Goal: Task Accomplishment & Management: Use online tool/utility

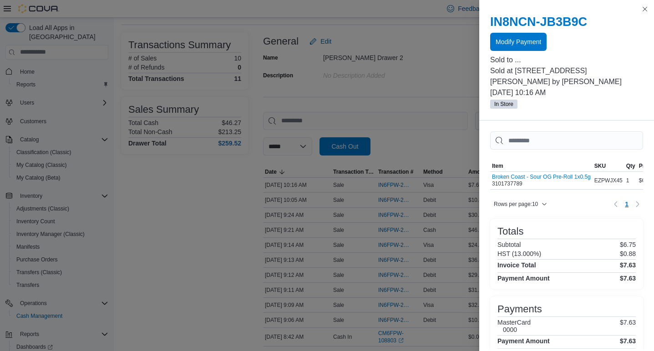
scroll to position [35, 0]
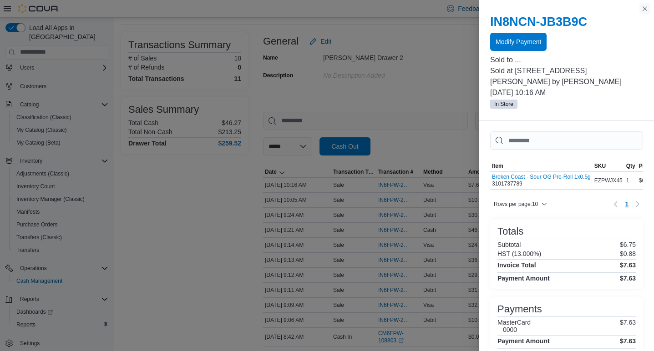
click at [644, 10] on button "Close this dialog" at bounding box center [645, 8] width 11 height 11
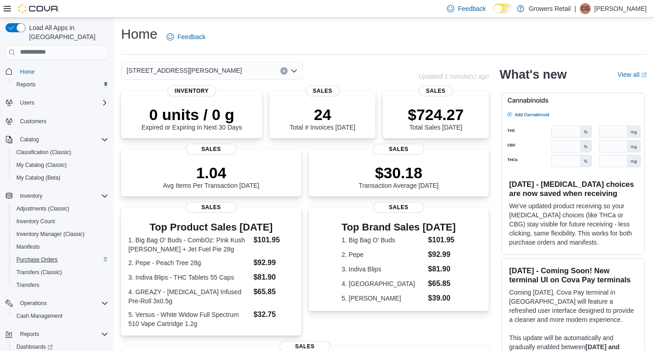
scroll to position [35, 0]
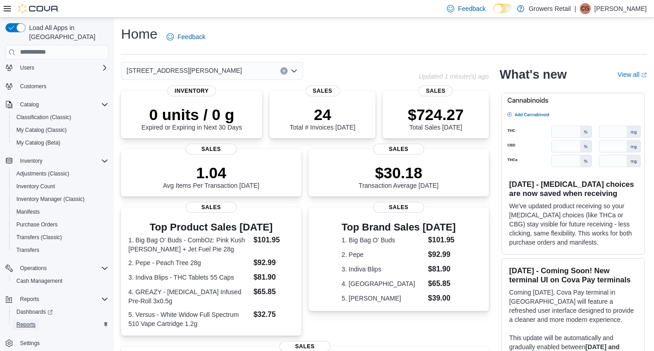
click at [33, 321] on span "Reports" at bounding box center [25, 324] width 19 height 7
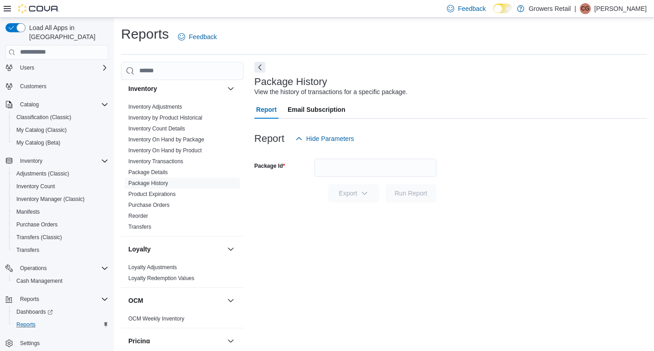
scroll to position [205, 0]
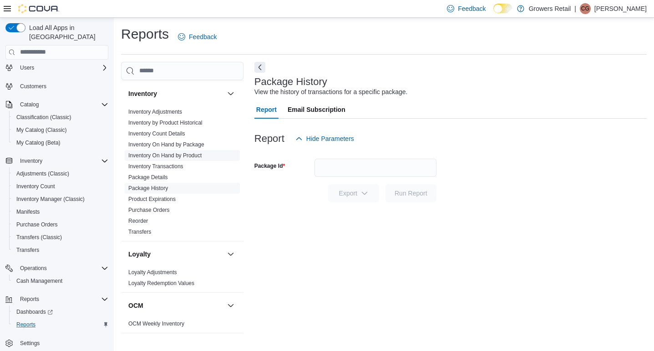
click at [184, 154] on link "Inventory On Hand by Product" at bounding box center [164, 156] width 73 height 6
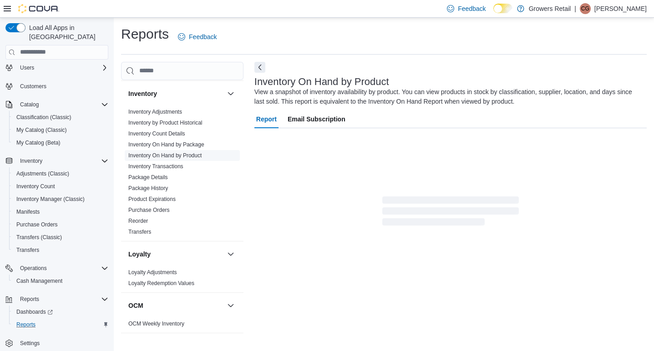
click at [184, 154] on link "Inventory On Hand by Product" at bounding box center [164, 156] width 73 height 6
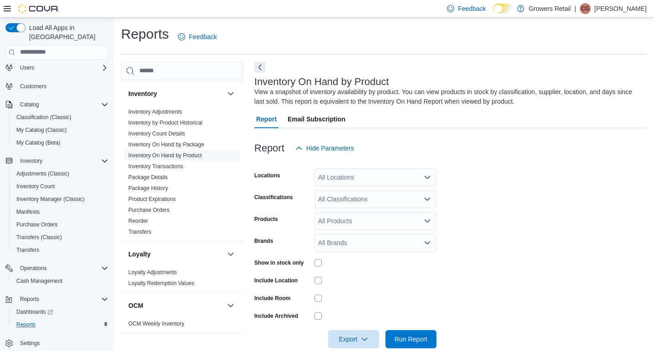
scroll to position [15, 0]
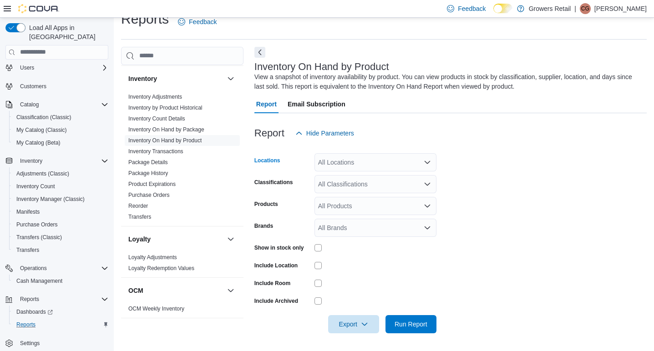
click at [373, 160] on div "All Locations" at bounding box center [376, 162] width 122 height 18
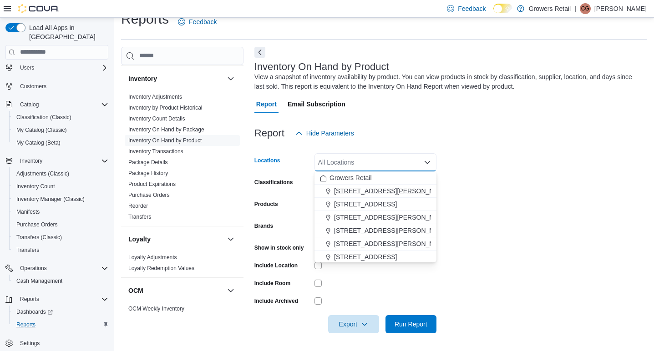
click at [378, 190] on span "[STREET_ADDRESS][PERSON_NAME]" at bounding box center [392, 191] width 116 height 9
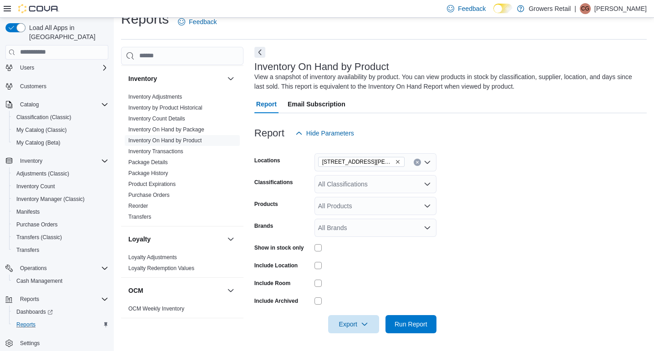
click at [540, 159] on form "Locations 1021 Pape Avenue Classifications All Classifications Products All Pro…" at bounding box center [451, 238] width 392 height 191
click at [412, 323] on span "Run Report" at bounding box center [411, 324] width 33 height 9
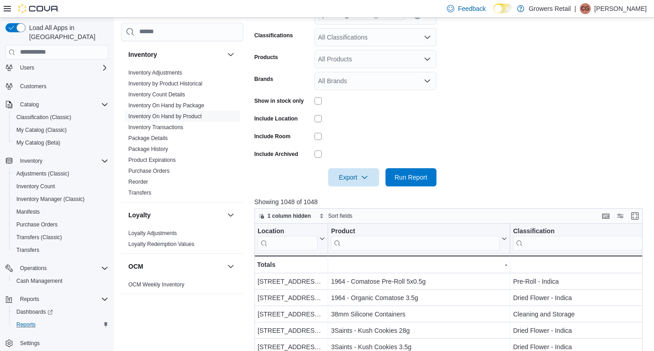
scroll to position [143, 0]
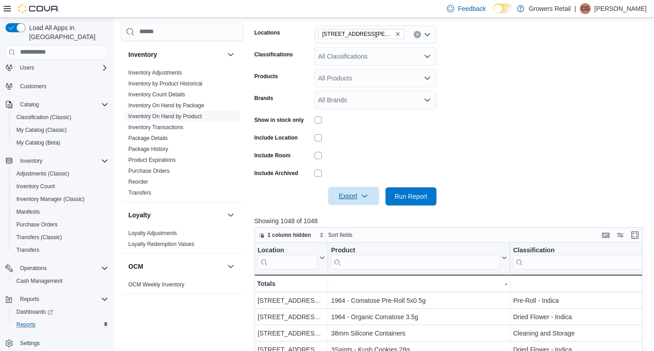
click at [351, 202] on span "Export" at bounding box center [354, 196] width 40 height 18
click at [354, 218] on span "Export to Excel" at bounding box center [354, 214] width 41 height 7
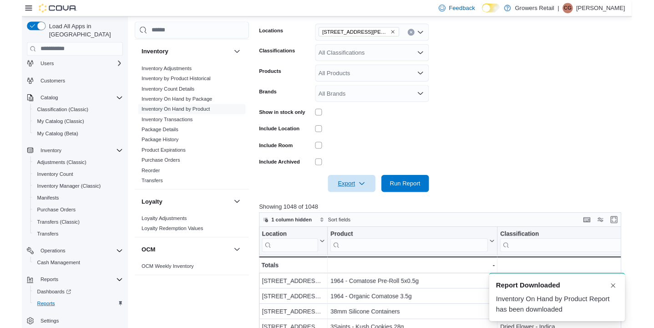
scroll to position [0, 0]
